Goal: Communication & Community: Participate in discussion

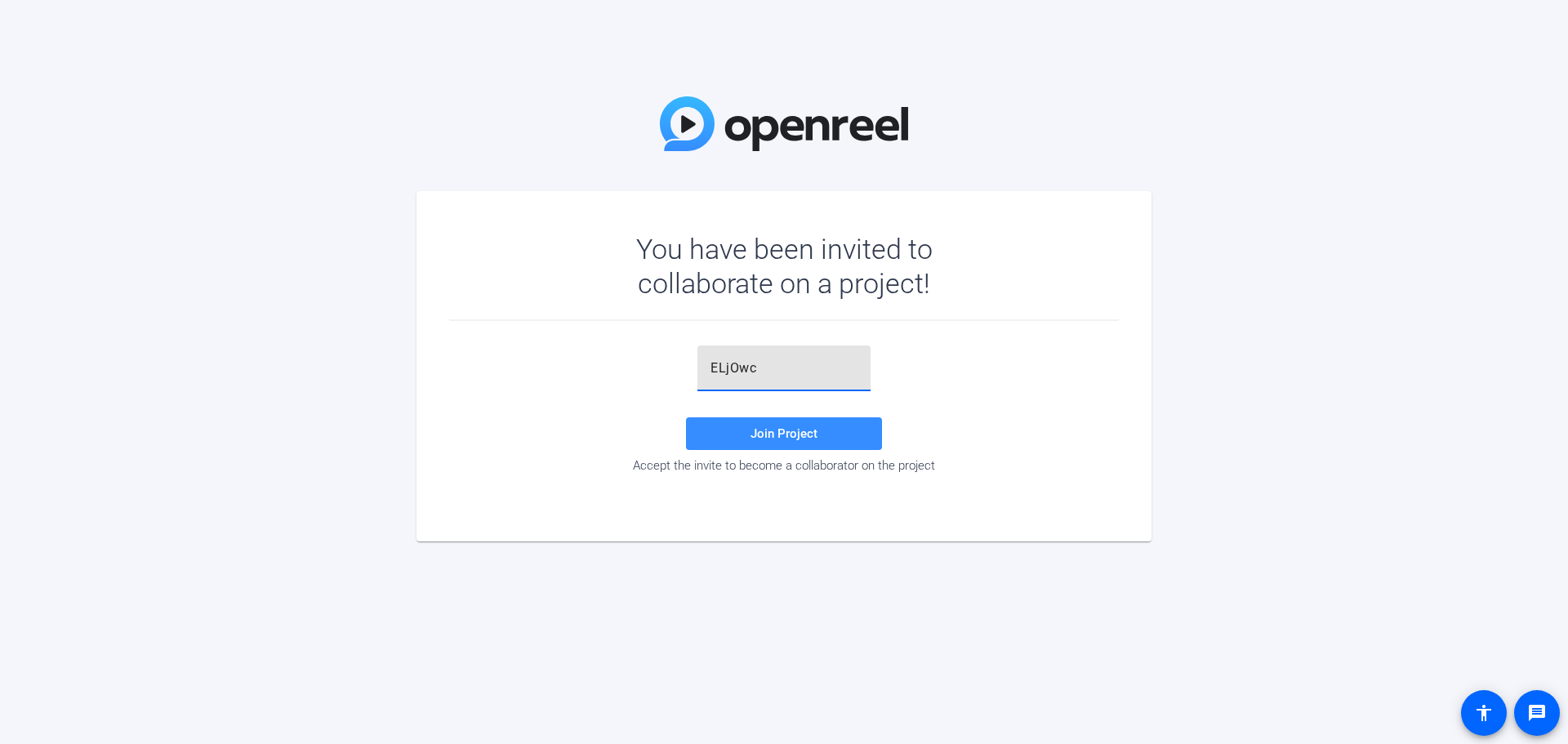
type input "ELjOwc"
click at [766, 428] on span "Join Project" at bounding box center [784, 433] width 67 height 15
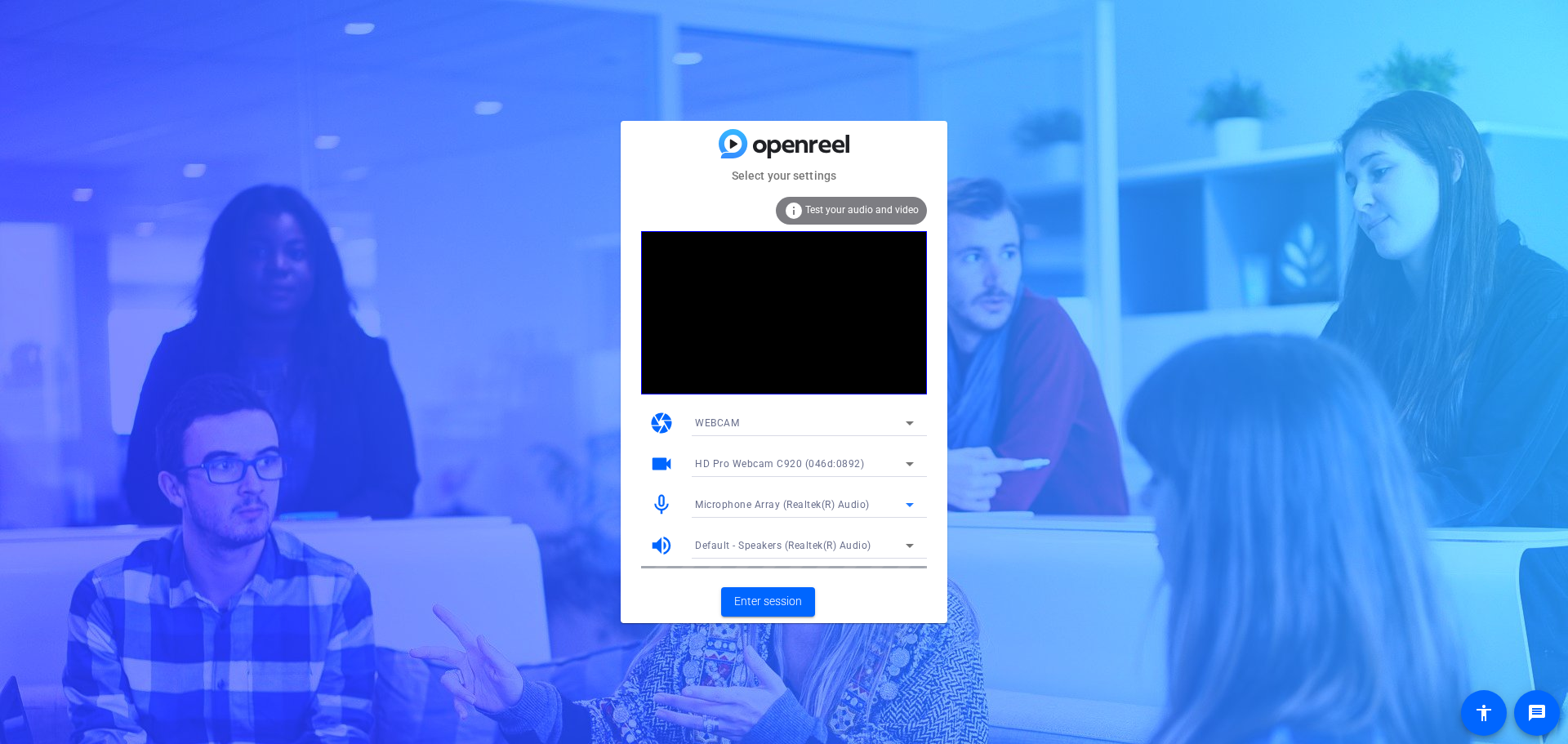
click at [770, 509] on span "Microphone Array (Realtek(R) Audio)" at bounding box center [783, 504] width 175 height 11
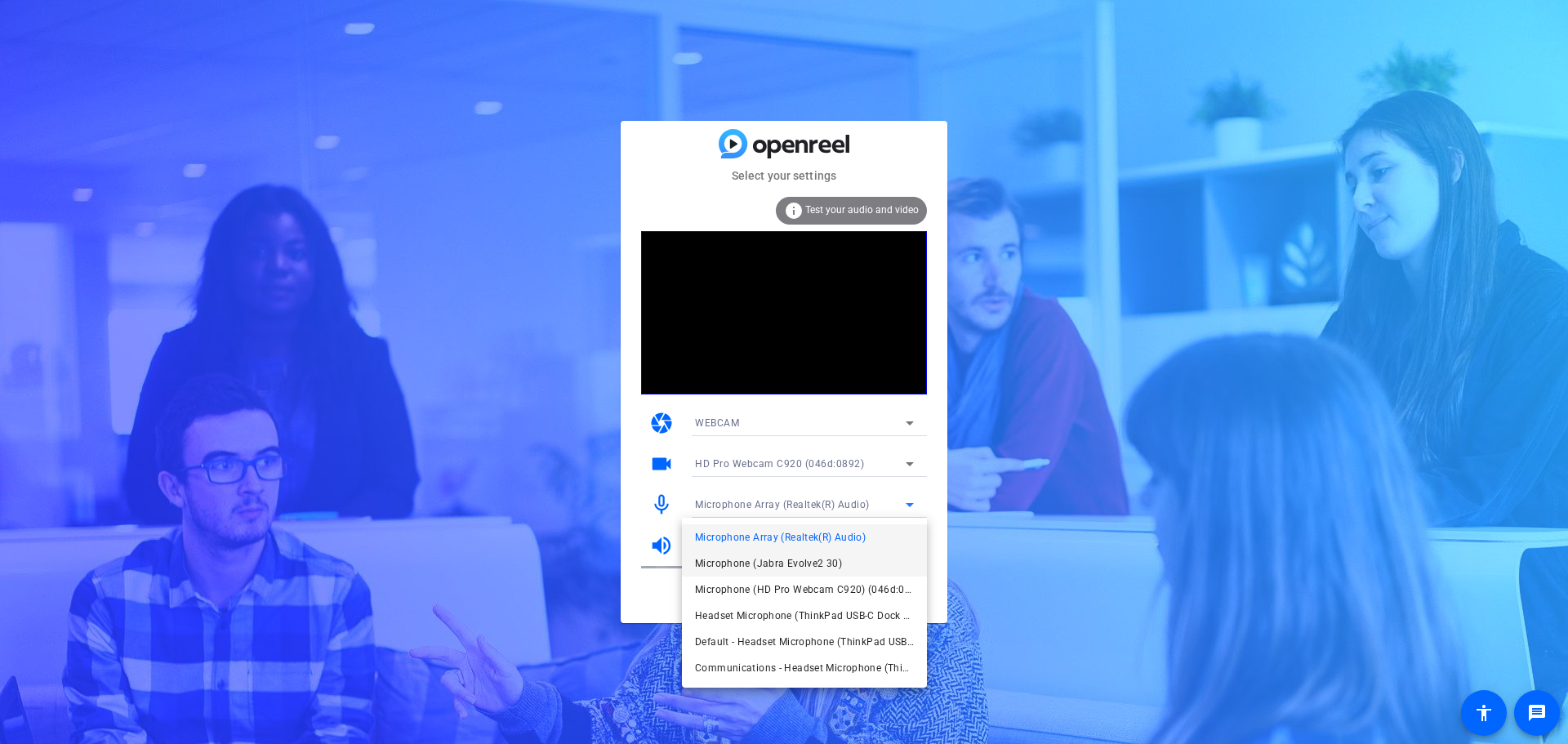
click at [771, 560] on span "Microphone (Jabra Evolve2 30)" at bounding box center [769, 563] width 147 height 20
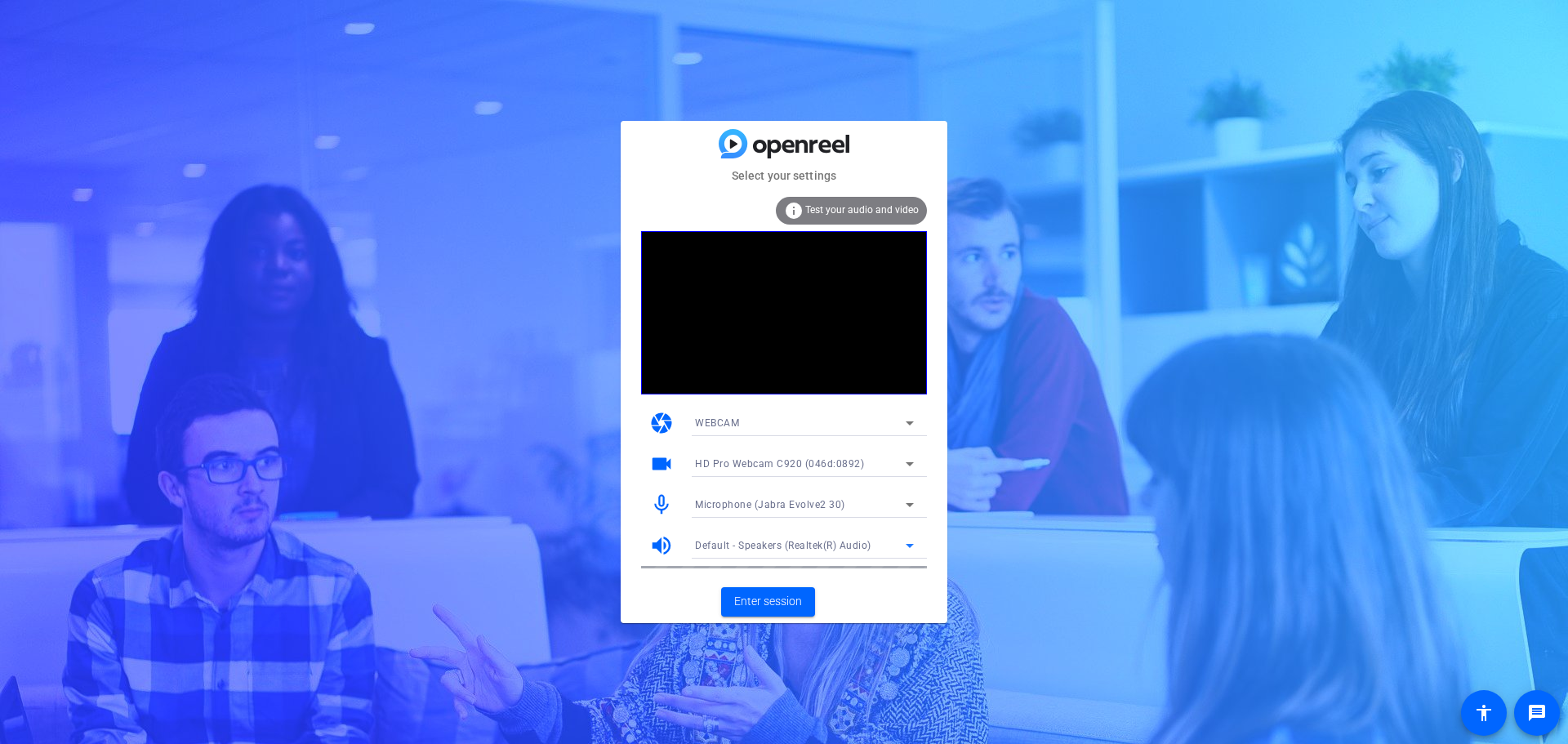
click at [786, 551] on span "Default - Speakers (Realtek(R) Audio)" at bounding box center [784, 545] width 177 height 11
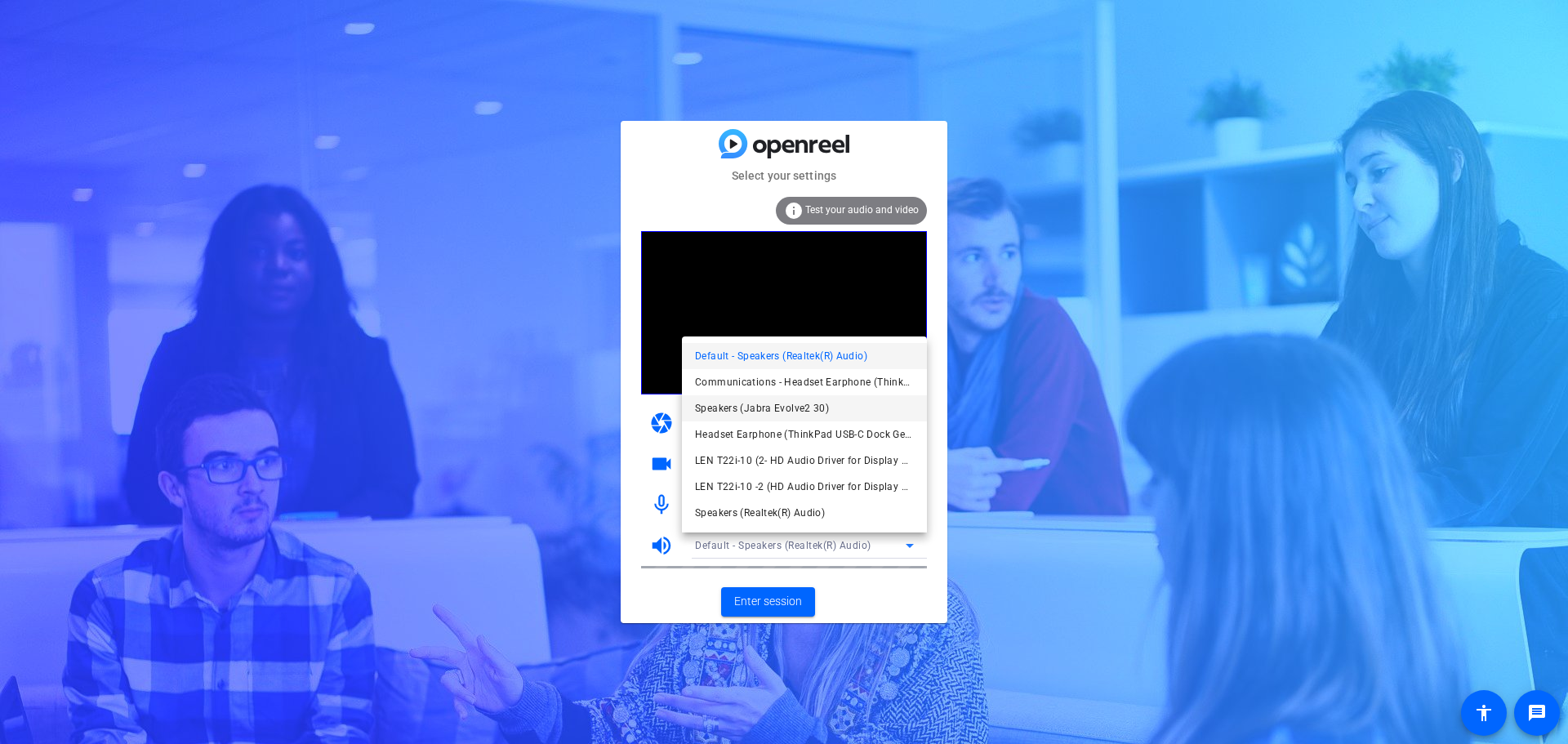
click at [797, 408] on span "Speakers (Jabra Evolve2 30)" at bounding box center [762, 408] width 134 height 20
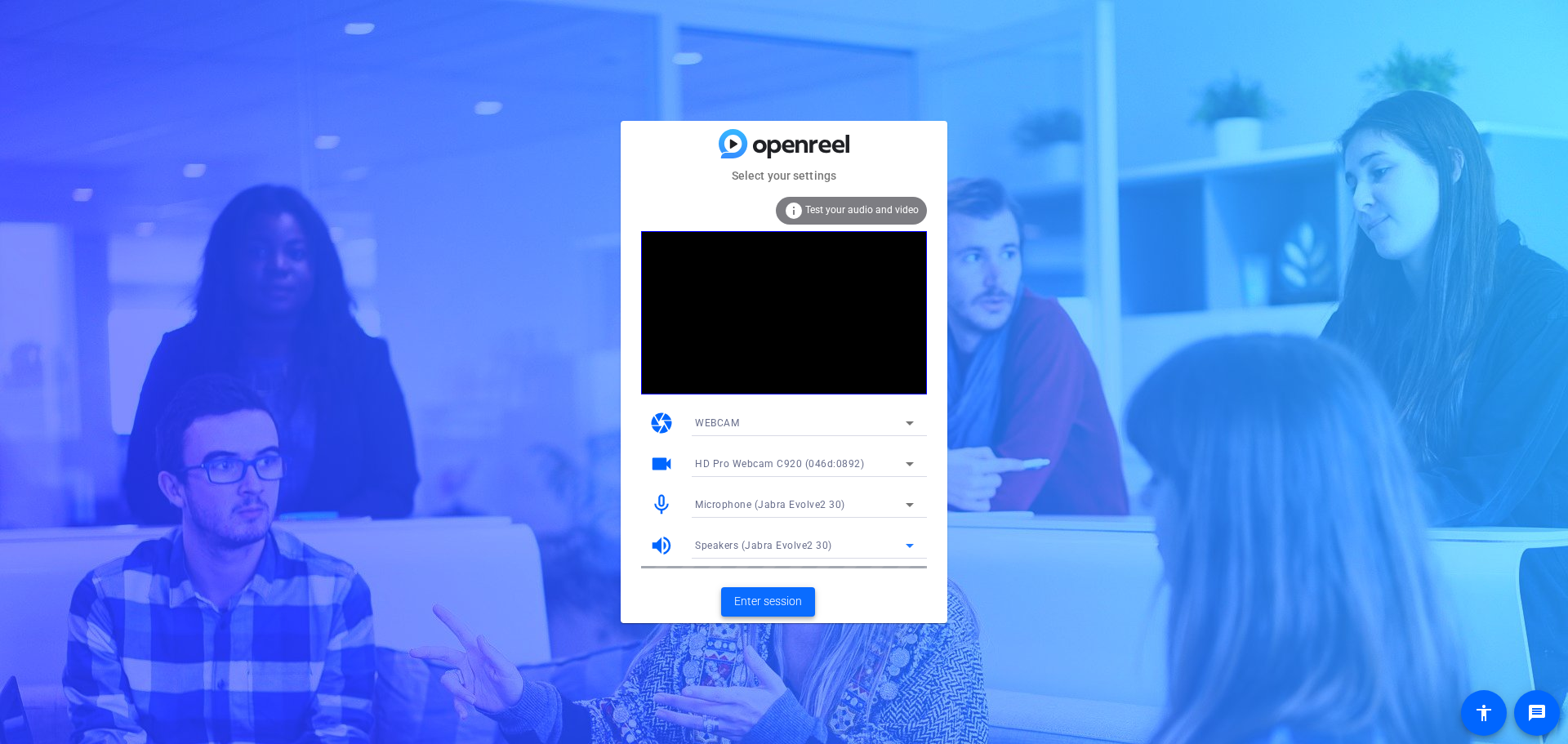
click at [772, 603] on span "Enter session" at bounding box center [768, 601] width 68 height 17
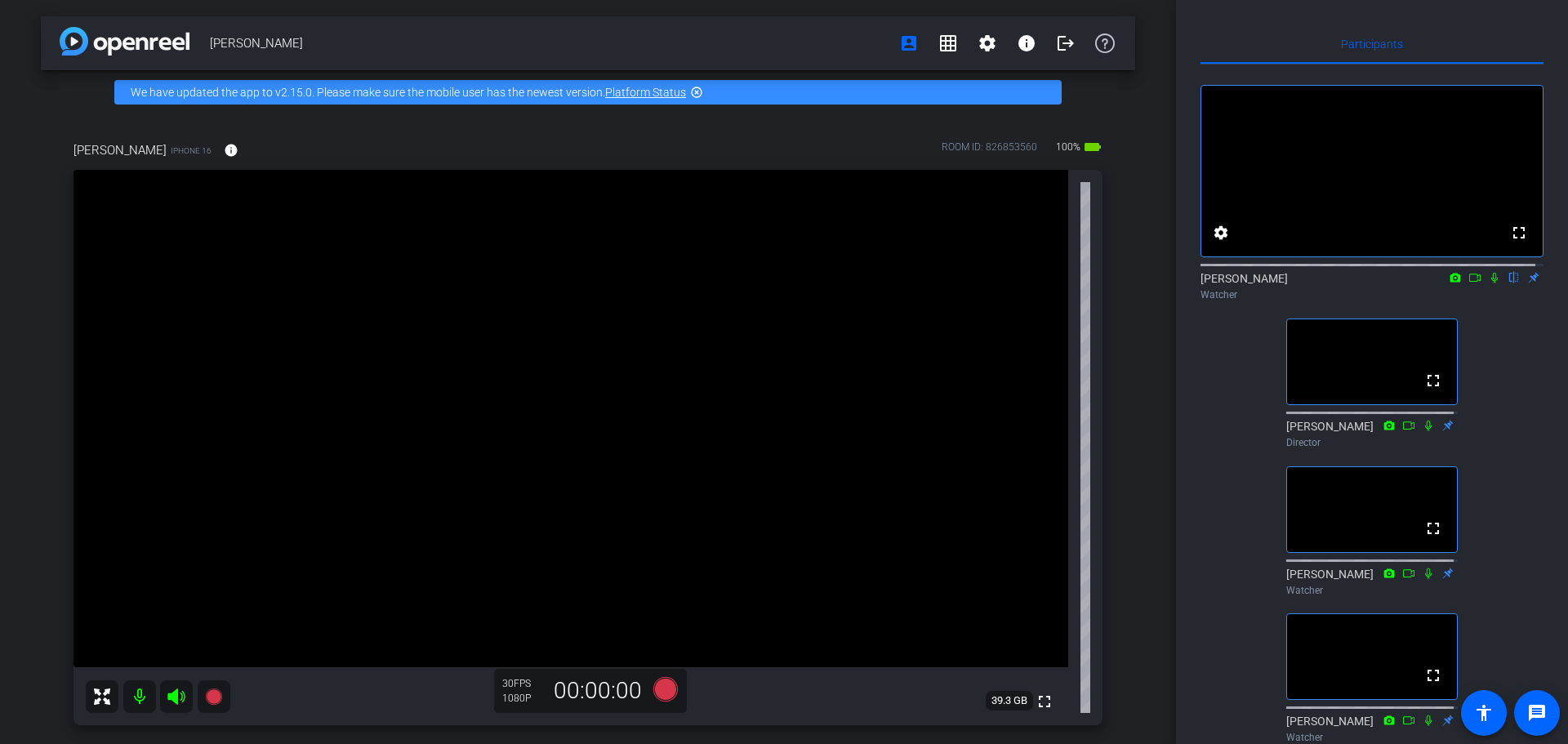
click at [1488, 284] on icon at bounding box center [1494, 278] width 13 height 11
click at [1490, 284] on icon at bounding box center [1494, 278] width 9 height 11
click at [1491, 284] on icon at bounding box center [1494, 278] width 7 height 11
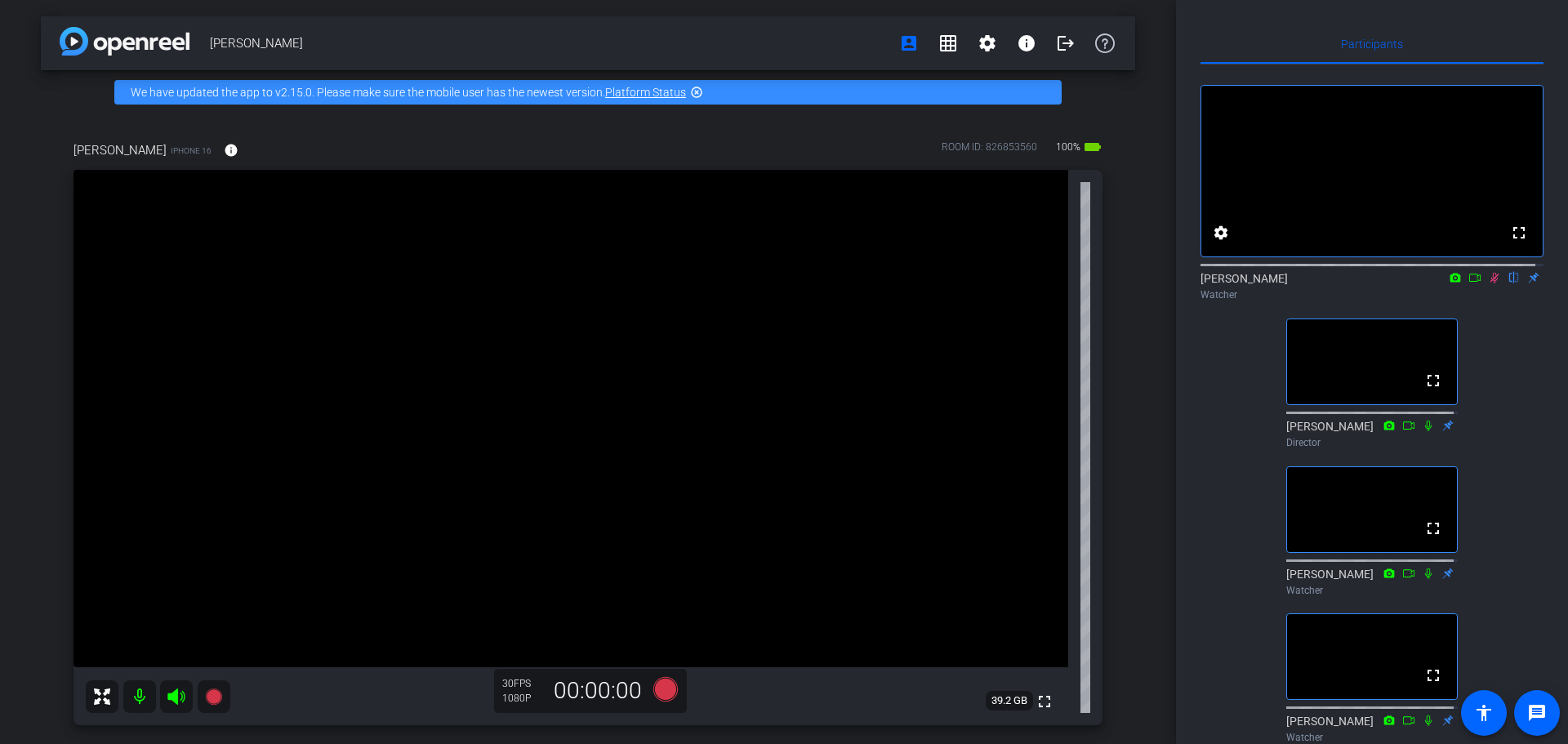
drag, startPoint x: 1484, startPoint y: 294, endPoint x: 1494, endPoint y: 344, distance: 51.0
click at [1494, 344] on div "fullscreen settings [PERSON_NAME] flip Watcher fullscreen [PERSON_NAME] Directo…" at bounding box center [1372, 407] width 343 height 685
click at [1488, 284] on icon at bounding box center [1494, 278] width 13 height 11
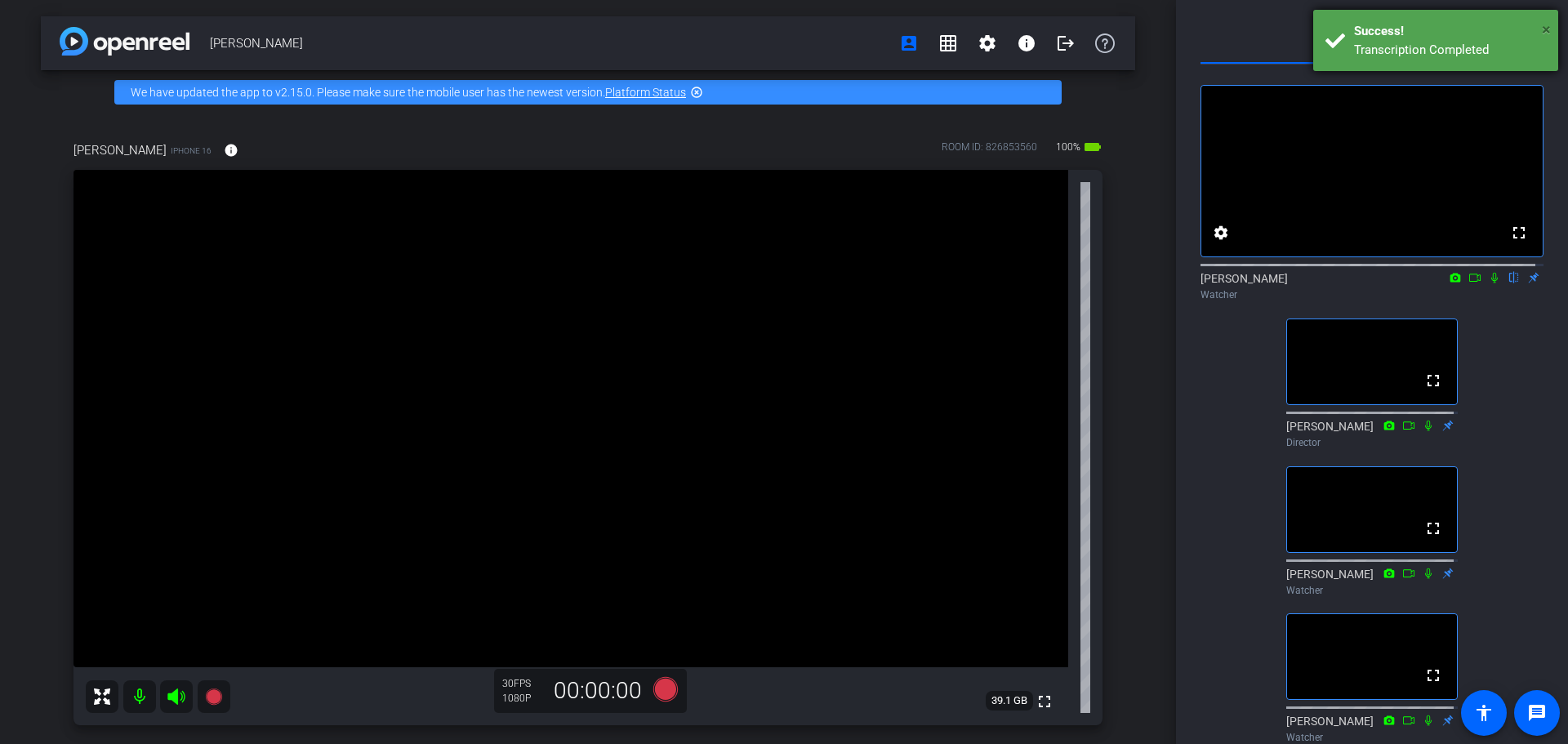
click at [1547, 30] on span "×" at bounding box center [1546, 29] width 9 height 20
click at [1491, 284] on icon at bounding box center [1494, 278] width 7 height 11
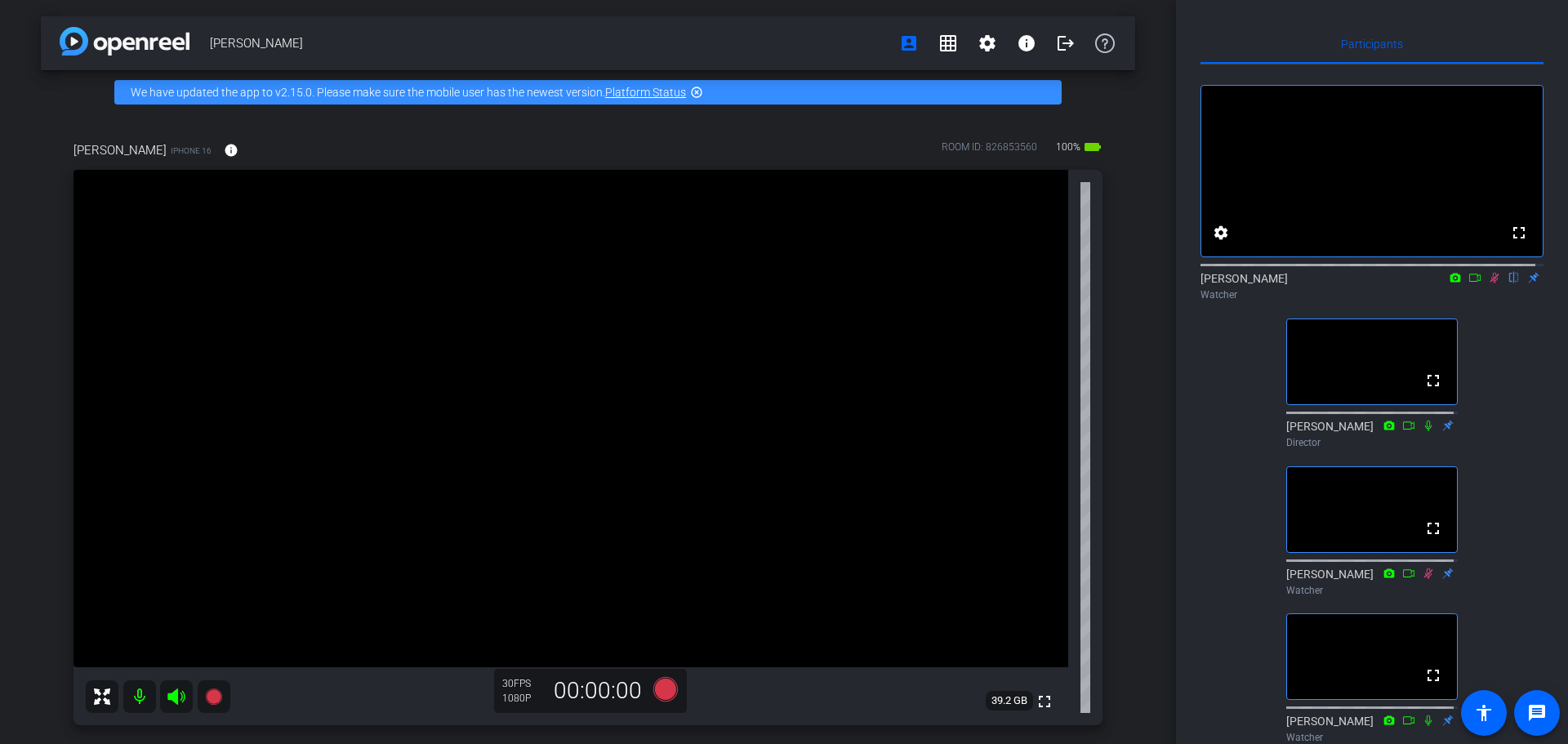
click at [1488, 284] on icon at bounding box center [1494, 278] width 13 height 11
